Goal: Task Accomplishment & Management: Manage account settings

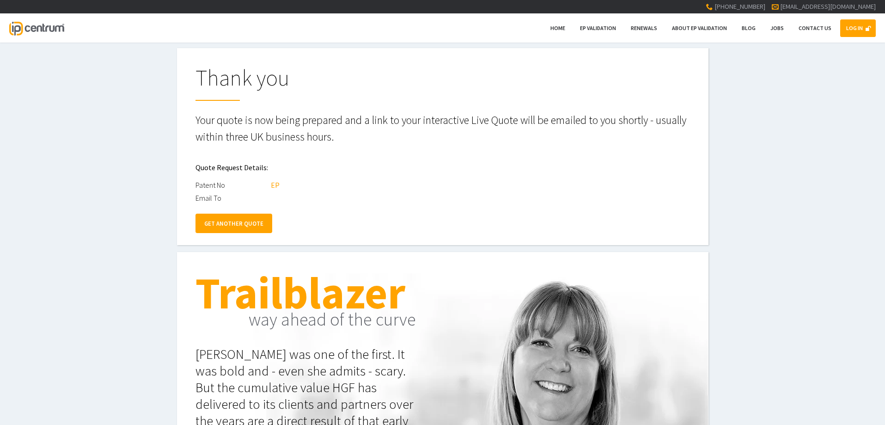
click at [858, 31] on link "LOG IN" at bounding box center [858, 28] width 36 height 18
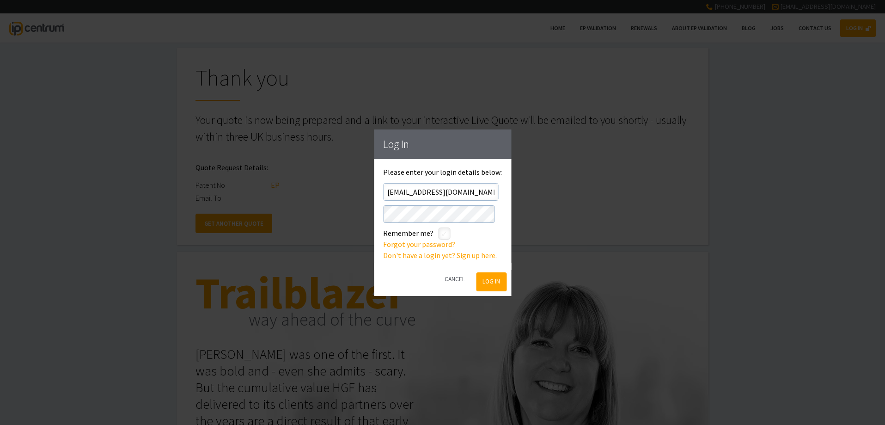
click at [491, 283] on button "Log In" at bounding box center [492, 281] width 30 height 19
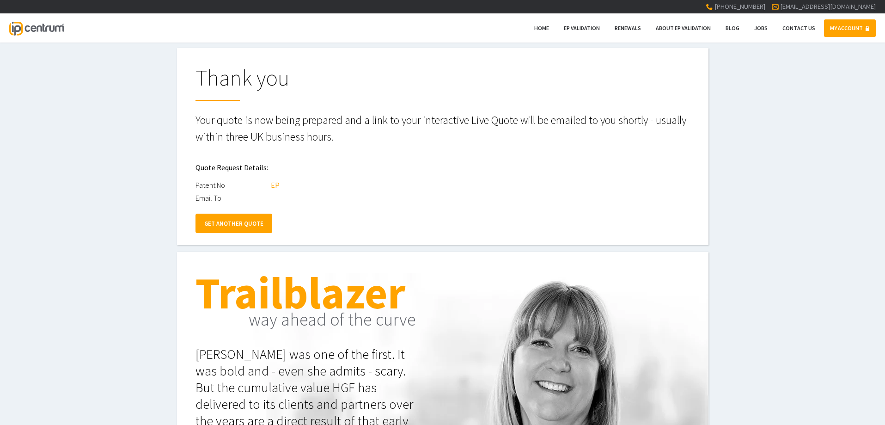
click at [844, 33] on link "MY ACCOUNT" at bounding box center [850, 28] width 52 height 18
type input"] "verona@bugnion.eu"
click at [853, 31] on link "LOG IN" at bounding box center [858, 28] width 36 height 18
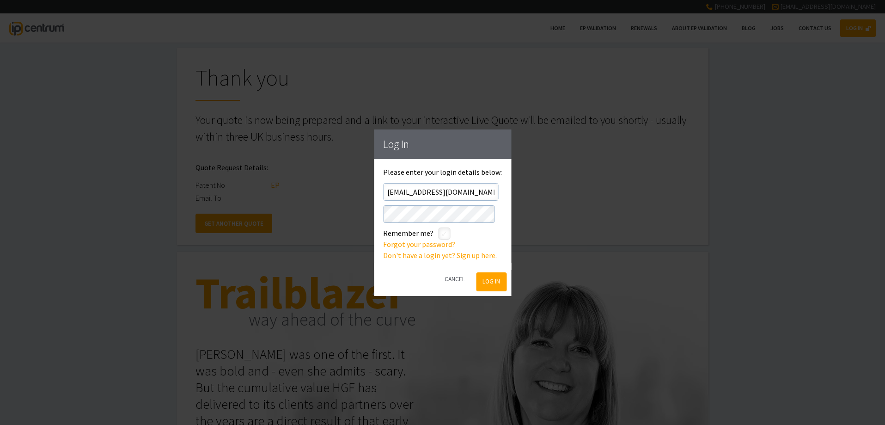
click at [497, 282] on button "Log In" at bounding box center [492, 281] width 30 height 19
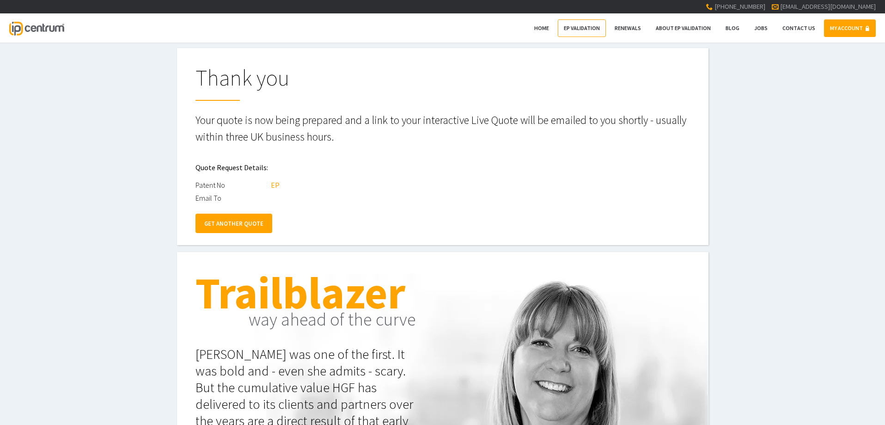
click at [580, 29] on span "EP Validation" at bounding box center [582, 28] width 36 height 7
